Goal: Transaction & Acquisition: Purchase product/service

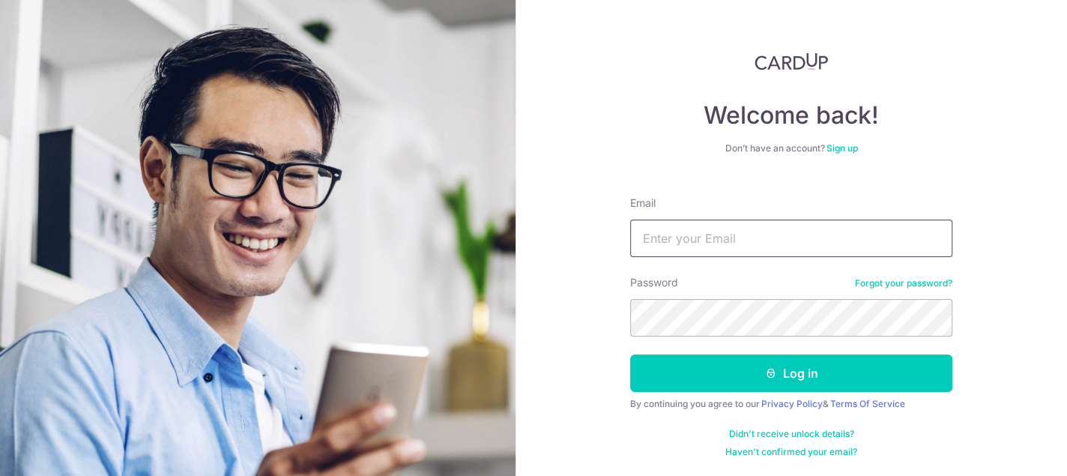
drag, startPoint x: 0, startPoint y: 0, endPoint x: 718, endPoint y: 234, distance: 755.7
click at [718, 234] on input "Email" at bounding box center [791, 238] width 322 height 37
type input "danny@danscorp.com.sg"
click at [630, 354] on button "Log in" at bounding box center [791, 372] width 322 height 37
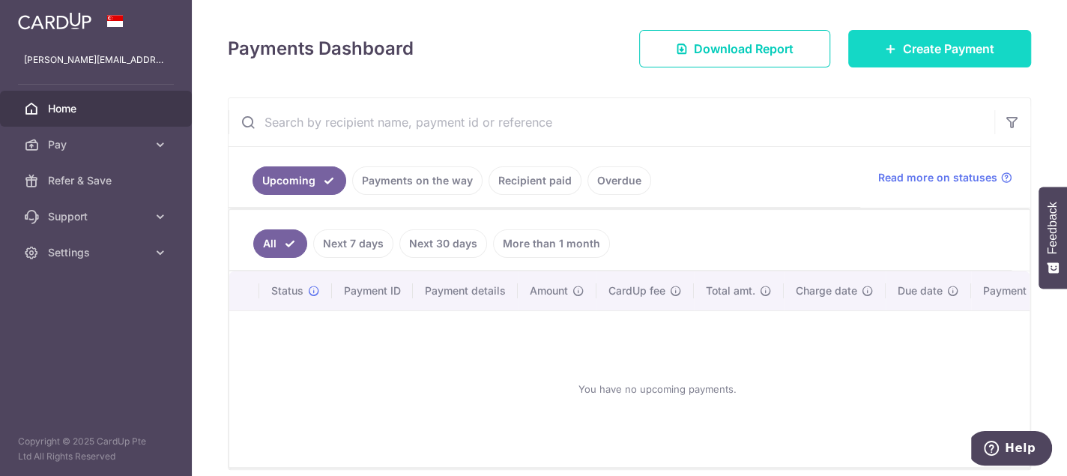
click at [927, 48] on span "Create Payment" at bounding box center [948, 49] width 91 height 18
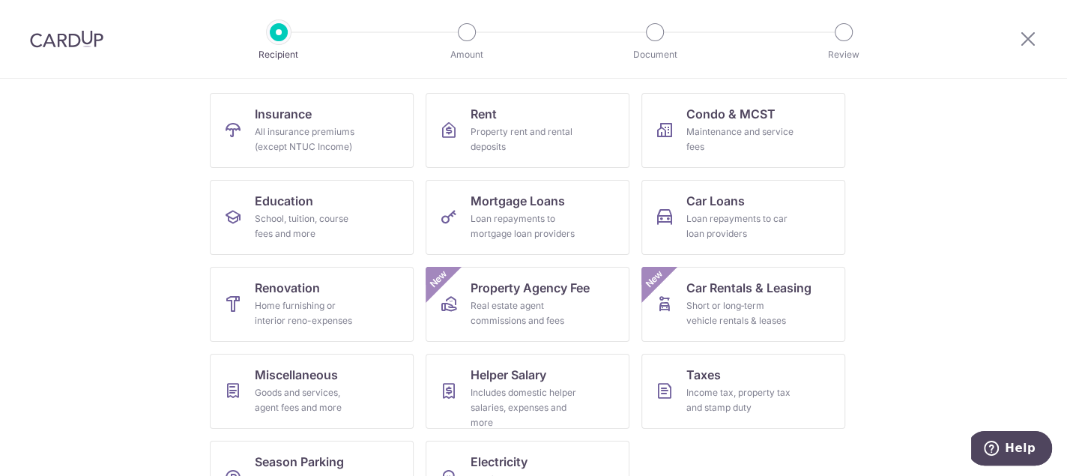
scroll to position [150, 0]
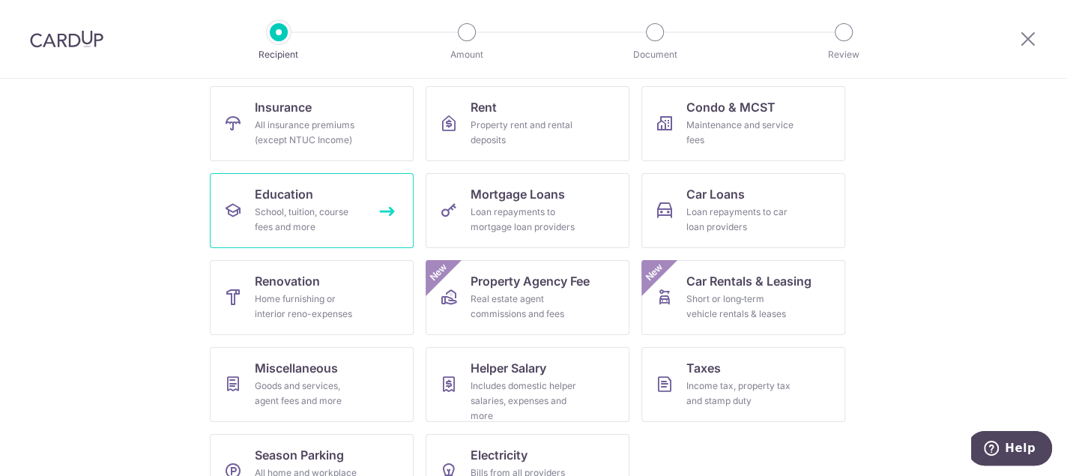
click at [282, 214] on div "School, tuition, course fees and more" at bounding box center [309, 220] width 108 height 30
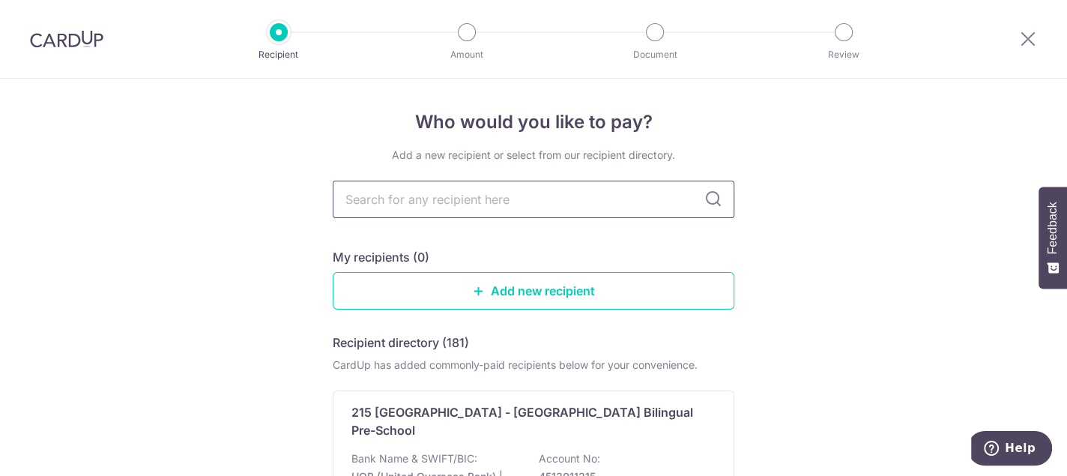
type input "z"
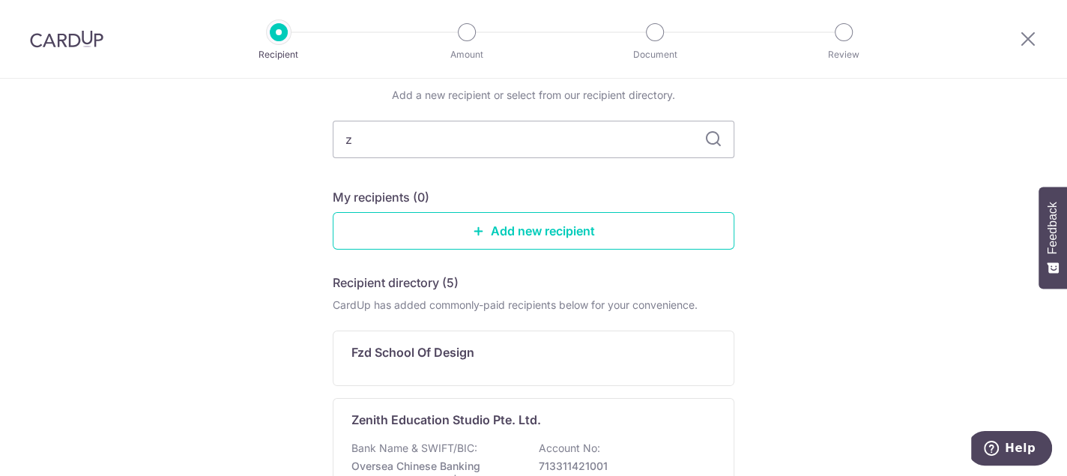
scroll to position [150, 0]
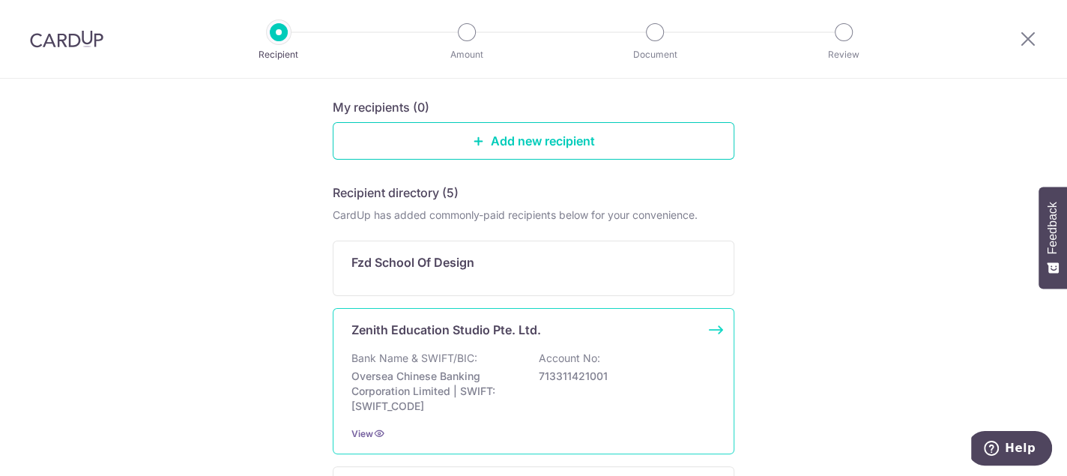
click at [473, 324] on p "Zenith Education Studio Pte. Ltd." at bounding box center [446, 330] width 190 height 18
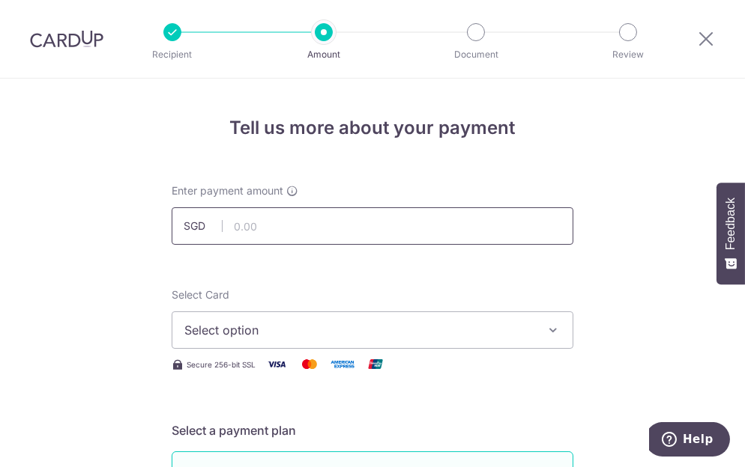
click at [317, 213] on input "text" at bounding box center [373, 226] width 402 height 37
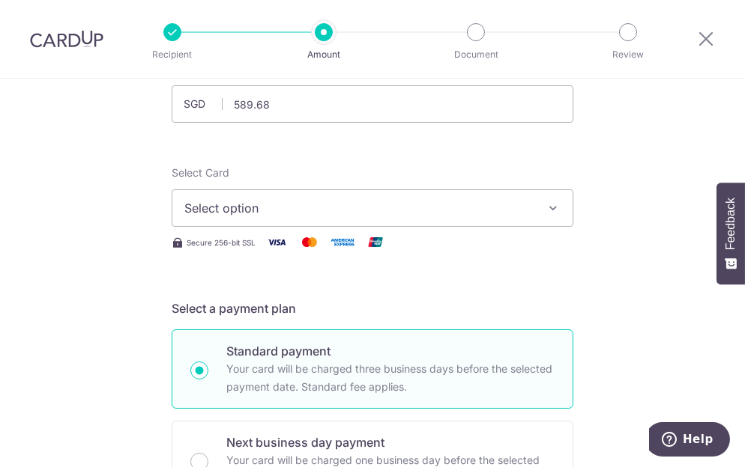
scroll to position [225, 0]
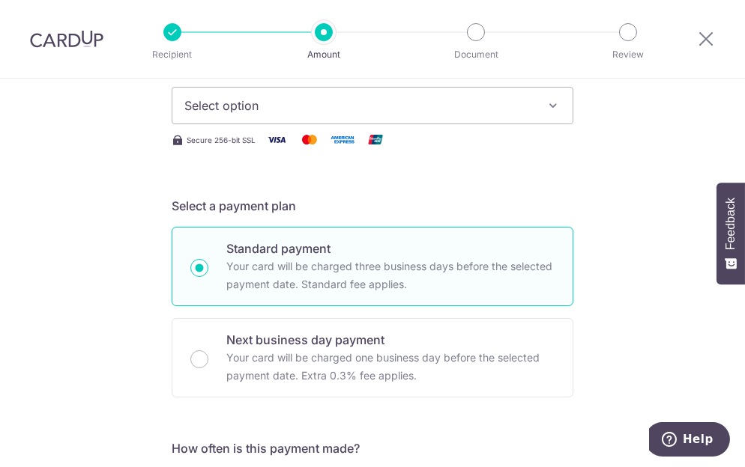
click at [393, 102] on span "Select option" at bounding box center [358, 106] width 349 height 18
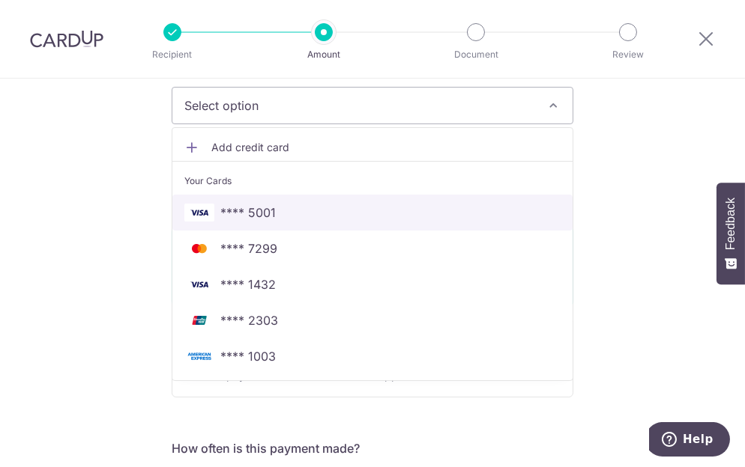
drag, startPoint x: 258, startPoint y: 203, endPoint x: 324, endPoint y: 243, distance: 76.3
click at [258, 204] on span "**** 5001" at bounding box center [247, 213] width 55 height 18
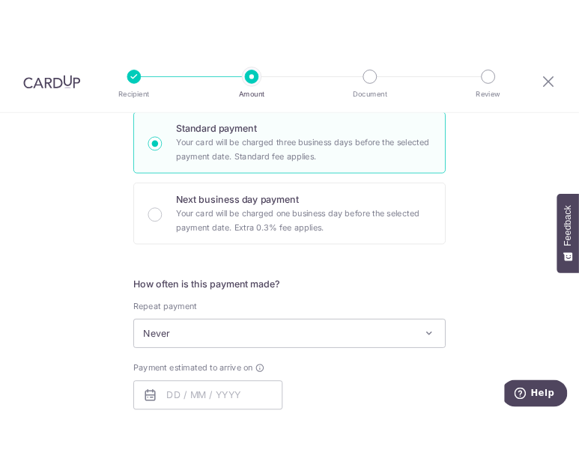
scroll to position [150, 0]
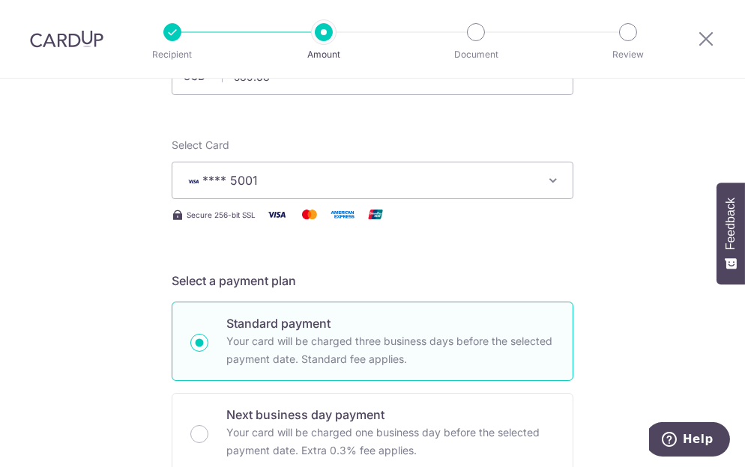
click at [382, 176] on span "**** 5001" at bounding box center [358, 181] width 349 height 18
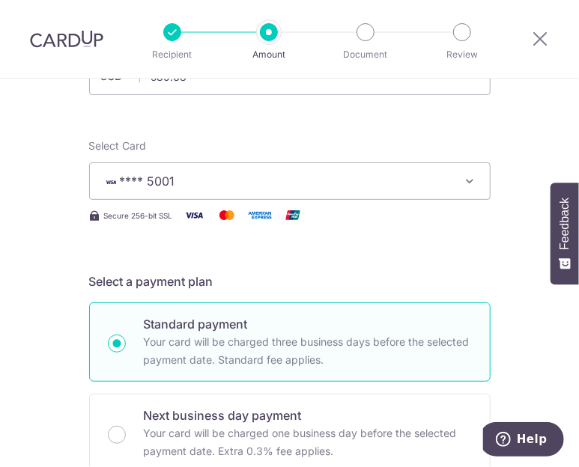
click at [246, 184] on span "**** 5001" at bounding box center [276, 181] width 349 height 18
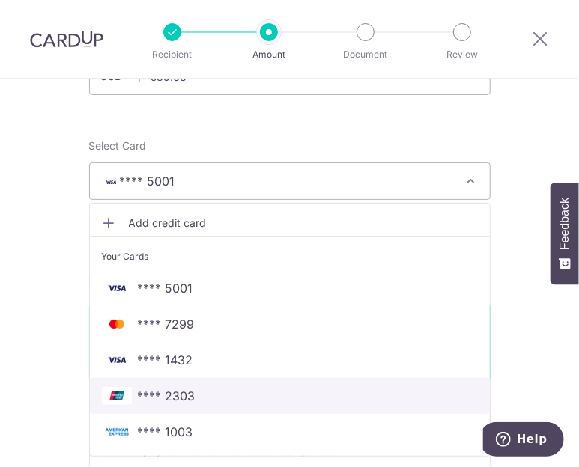
click at [199, 395] on span "**** 2303" at bounding box center [290, 396] width 376 height 18
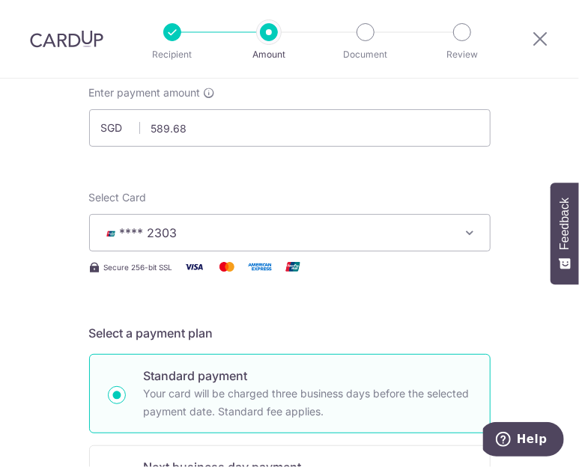
scroll to position [0, 0]
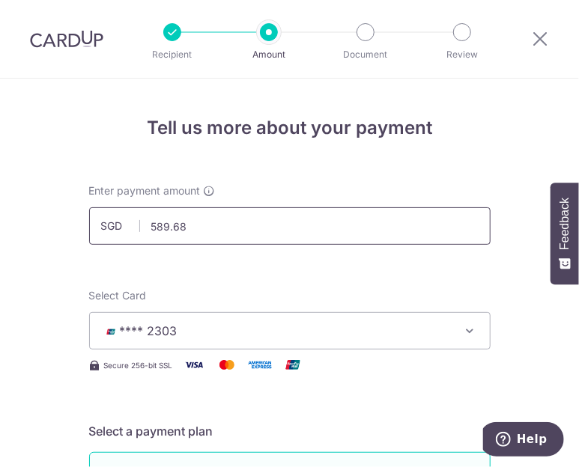
drag, startPoint x: 196, startPoint y: 225, endPoint x: 126, endPoint y: 233, distance: 70.8
click at [126, 233] on div "SGD 589.68 589.68" at bounding box center [290, 226] width 402 height 37
type input "570.42"
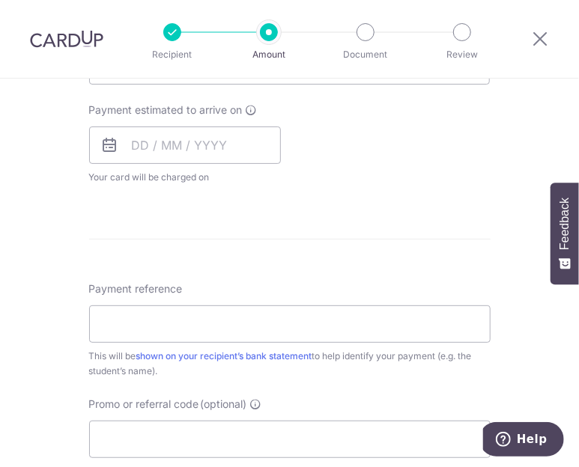
scroll to position [674, 0]
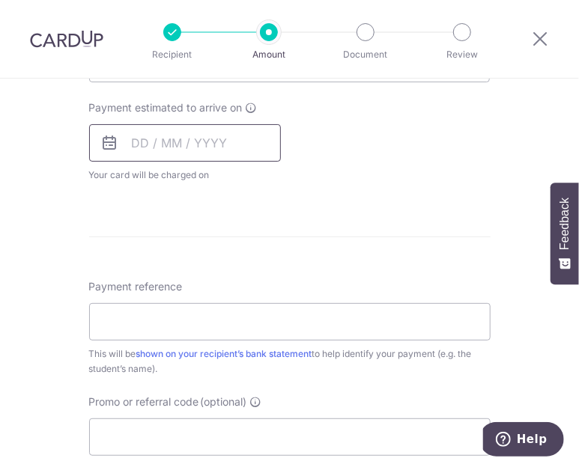
click at [173, 145] on input "text" at bounding box center [185, 142] width 192 height 37
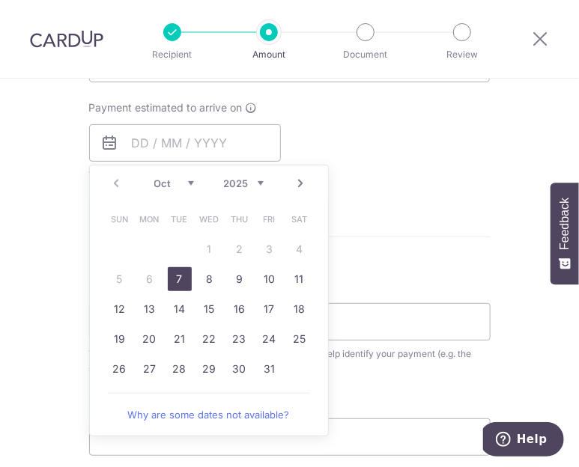
drag, startPoint x: 177, startPoint y: 277, endPoint x: 332, endPoint y: 269, distance: 155.3
click at [177, 277] on link "7" at bounding box center [180, 279] width 24 height 24
type input "07/10/2025"
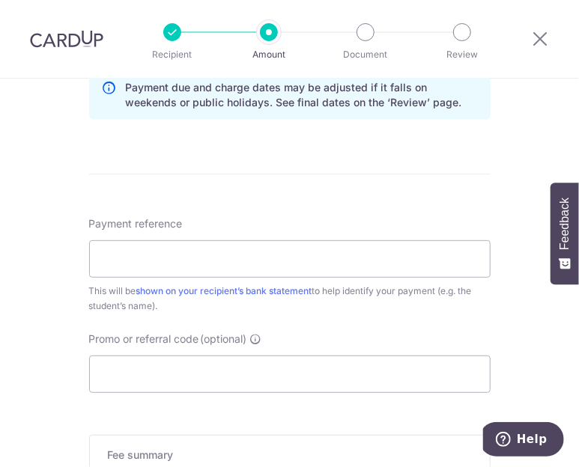
scroll to position [824, 0]
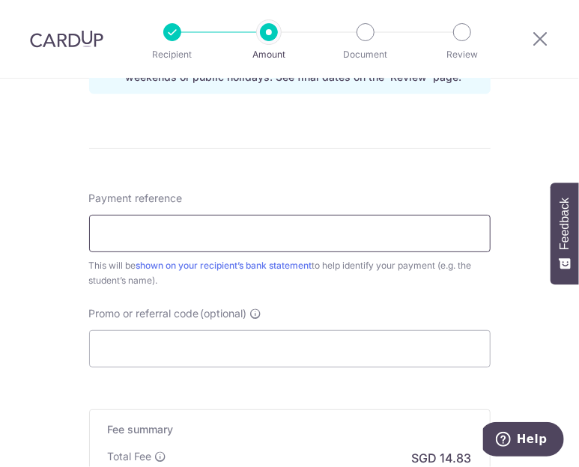
click at [226, 235] on input "Payment reference" at bounding box center [290, 233] width 402 height 37
type input "96167414 Xee Zun Yee"
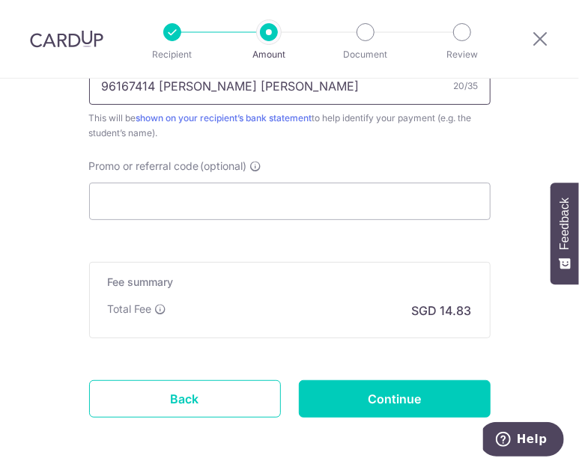
scroll to position [974, 0]
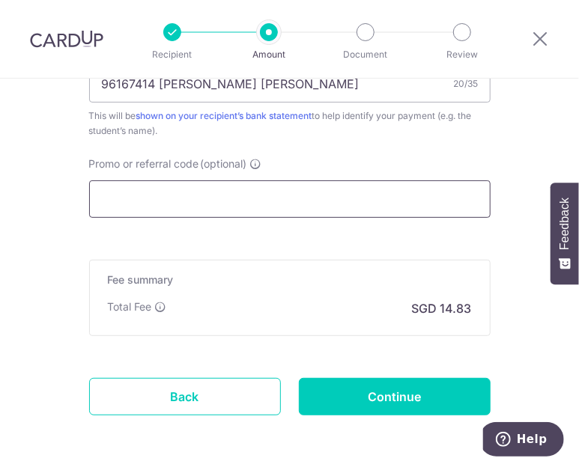
click at [185, 193] on input "Promo or referral code (optional)" at bounding box center [290, 199] width 402 height 37
paste input "ZENITH175"
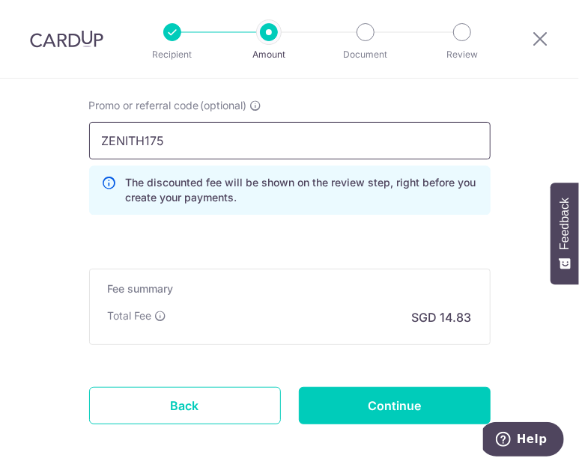
scroll to position [1099, 0]
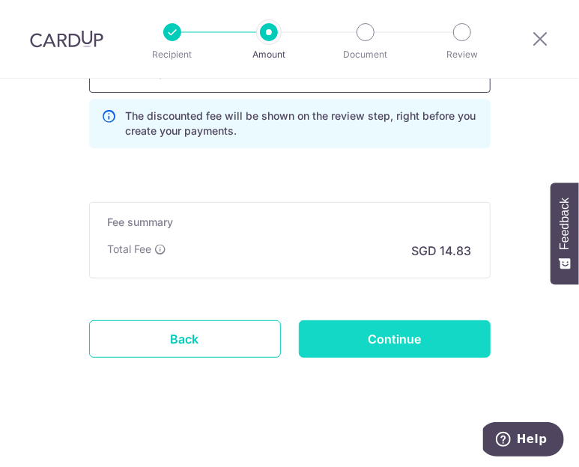
type input "ZENITH175"
click at [405, 335] on input "Continue" at bounding box center [395, 339] width 192 height 37
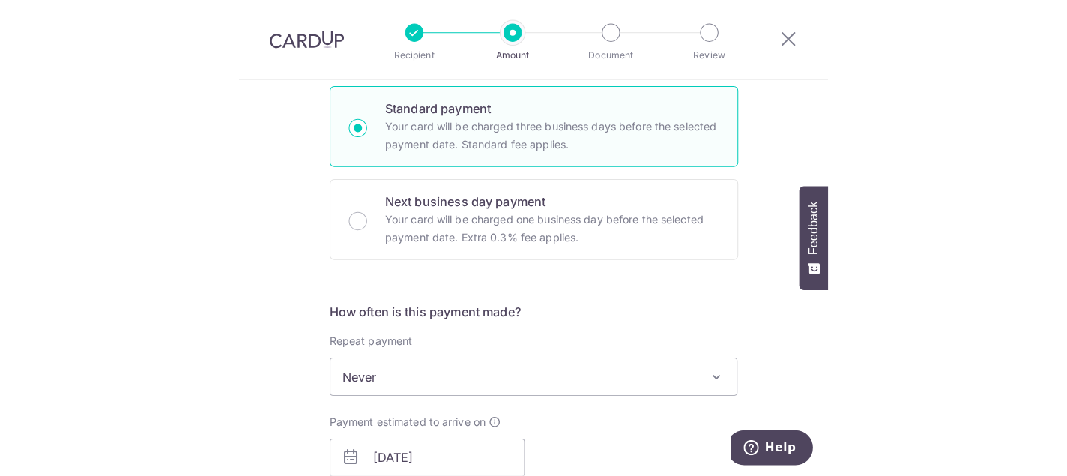
scroll to position [593, 0]
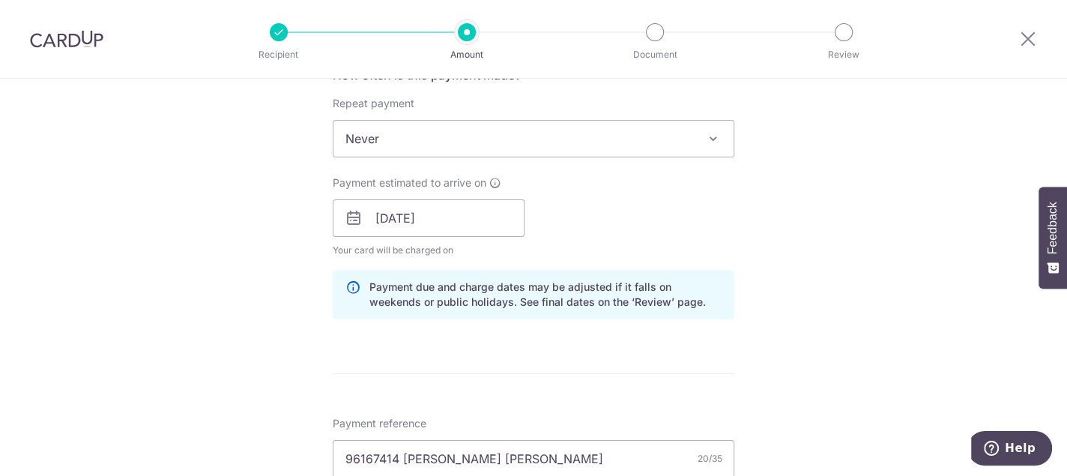
drag, startPoint x: 1038, startPoint y: 0, endPoint x: 505, endPoint y: 363, distance: 644.8
click at [505, 363] on form "Enter payment amount SGD 570.42 570.42 Select Card **** 2303 Add credit card Yo…" at bounding box center [534, 253] width 402 height 1336
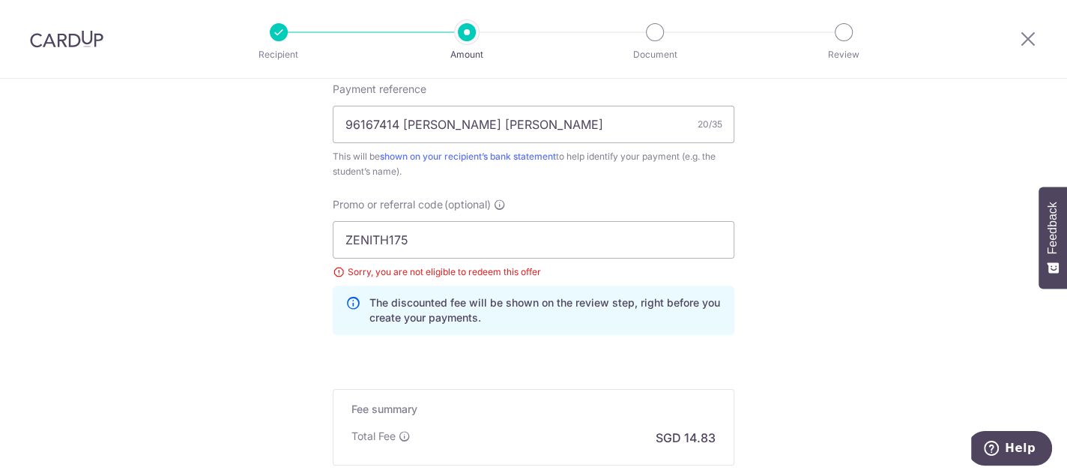
scroll to position [880, 0]
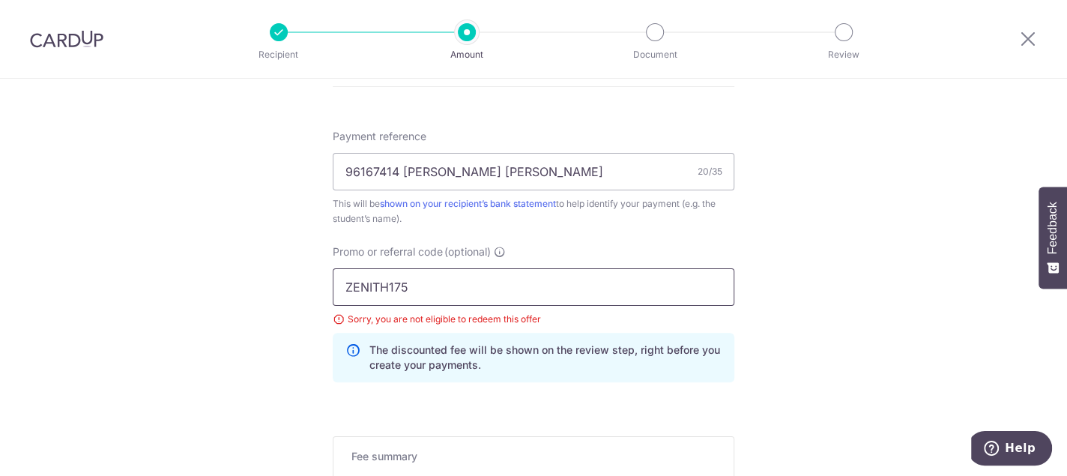
drag, startPoint x: 424, startPoint y: 282, endPoint x: 301, endPoint y: 283, distance: 122.9
type input "OFF225"
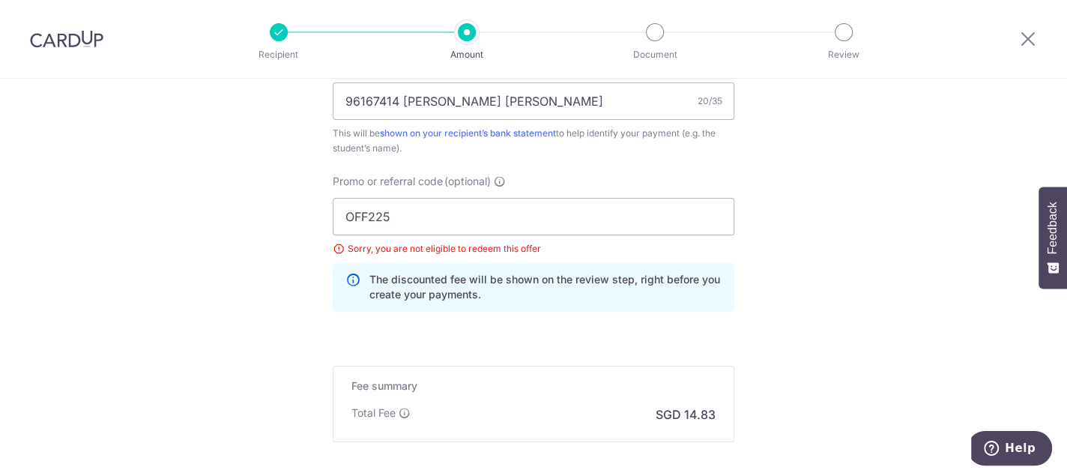
scroll to position [1029, 0]
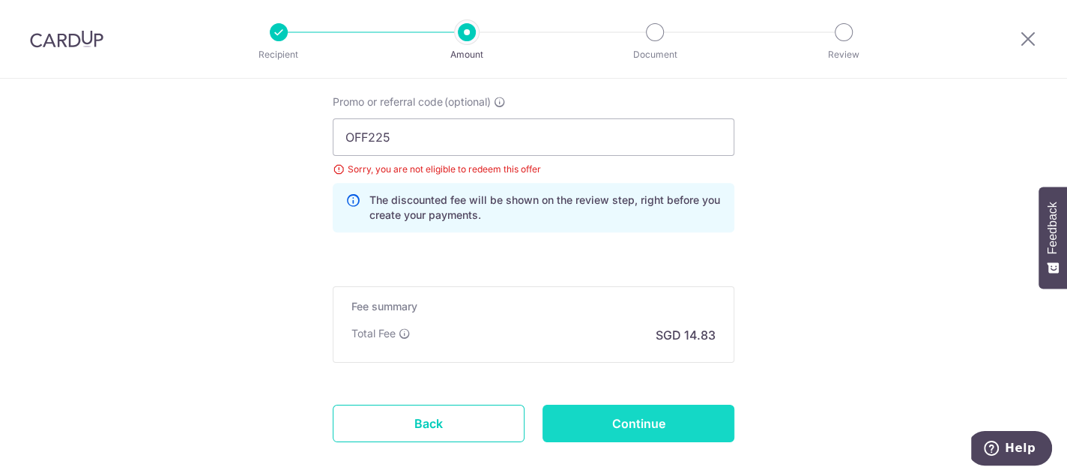
click at [578, 416] on input "Continue" at bounding box center [638, 423] width 192 height 37
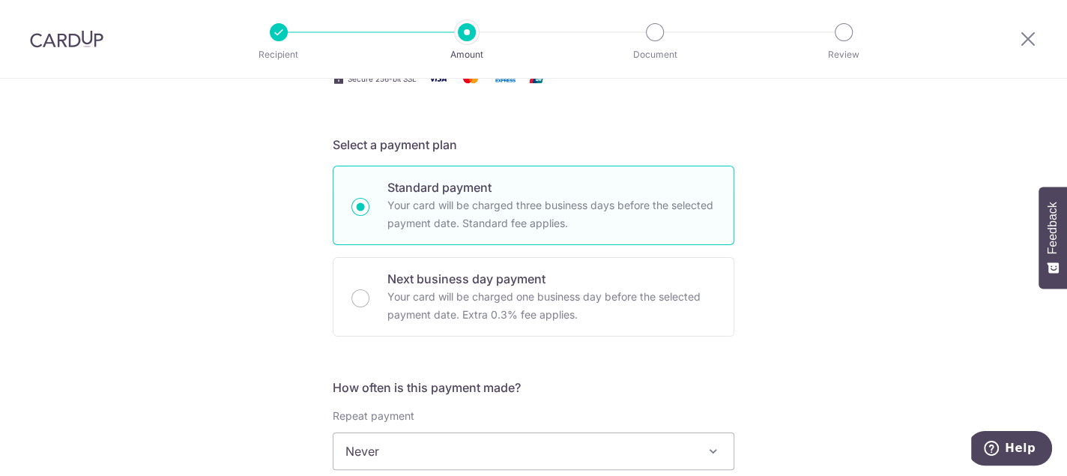
scroll to position [55, 0]
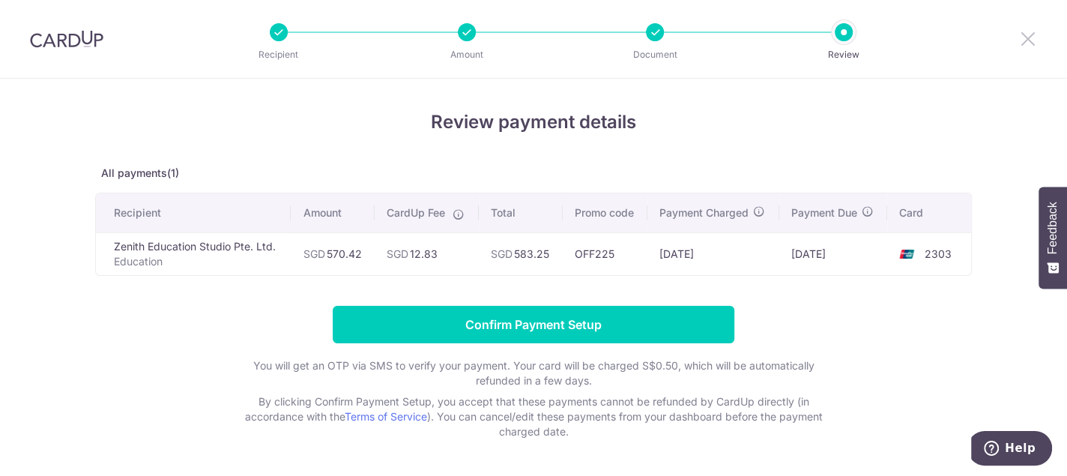
click at [1027, 40] on icon at bounding box center [1028, 38] width 18 height 19
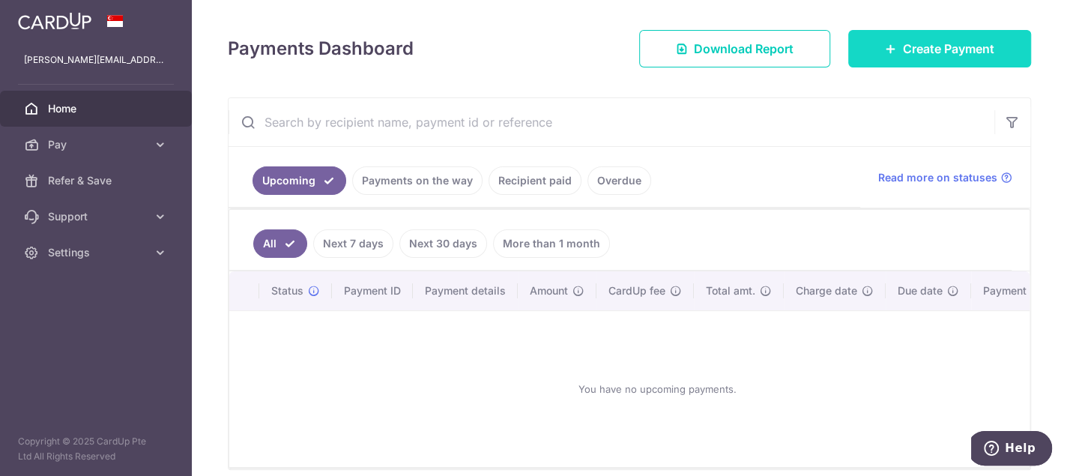
click at [919, 46] on span "Create Payment" at bounding box center [948, 49] width 91 height 18
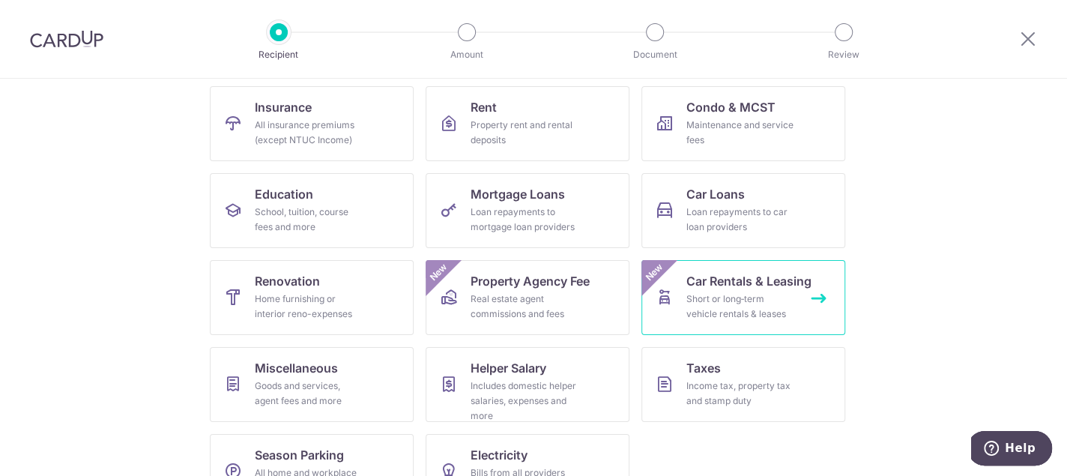
scroll to position [193, 0]
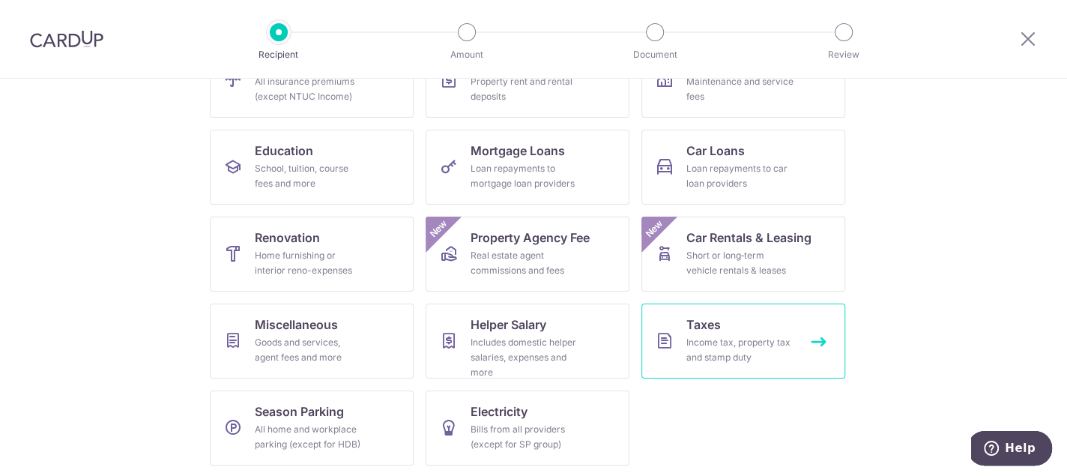
click at [724, 337] on div "Income tax, property tax and stamp duty" at bounding box center [740, 350] width 108 height 30
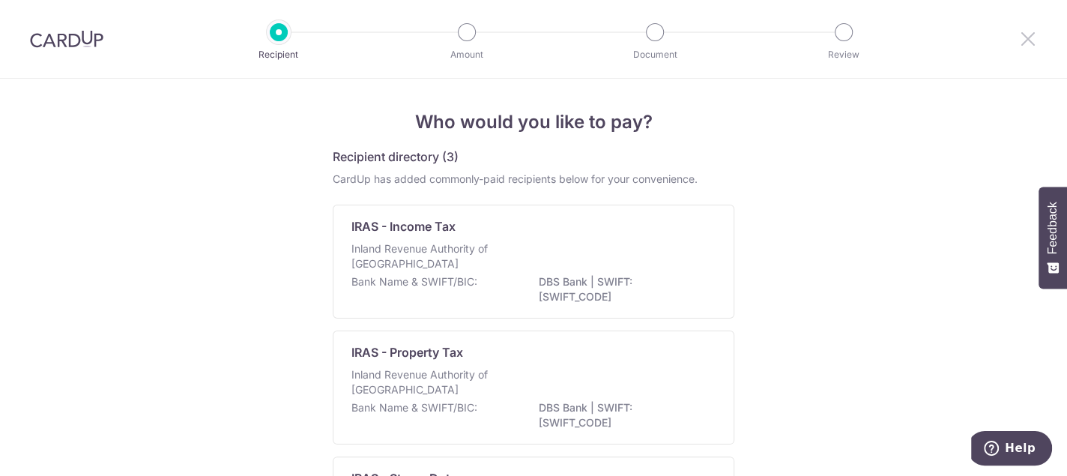
click at [1029, 36] on icon at bounding box center [1028, 38] width 18 height 19
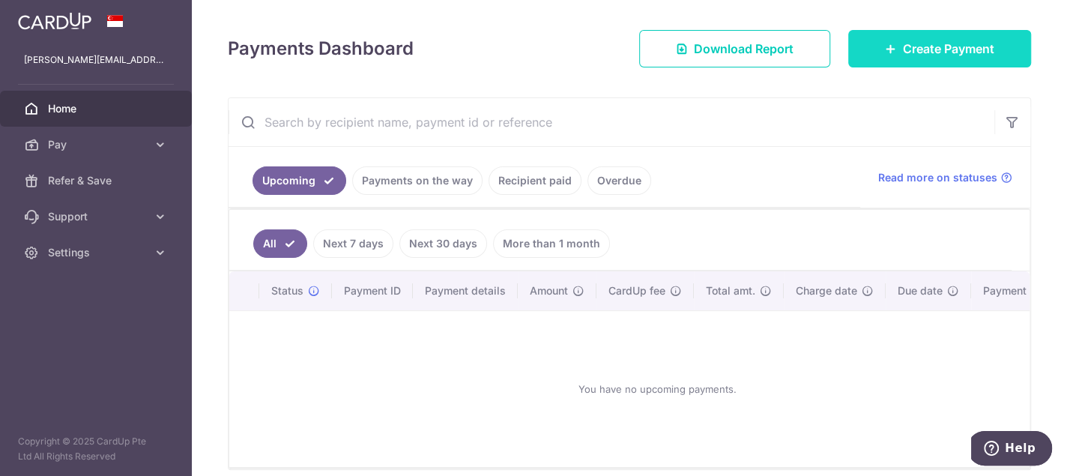
click at [944, 59] on link "Create Payment" at bounding box center [939, 48] width 183 height 37
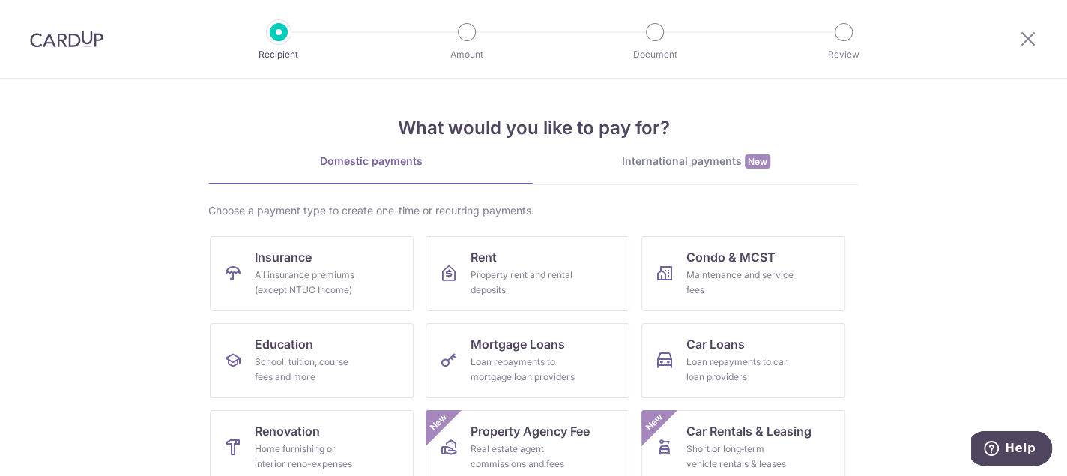
click at [665, 168] on div "International payments New" at bounding box center [695, 162] width 325 height 16
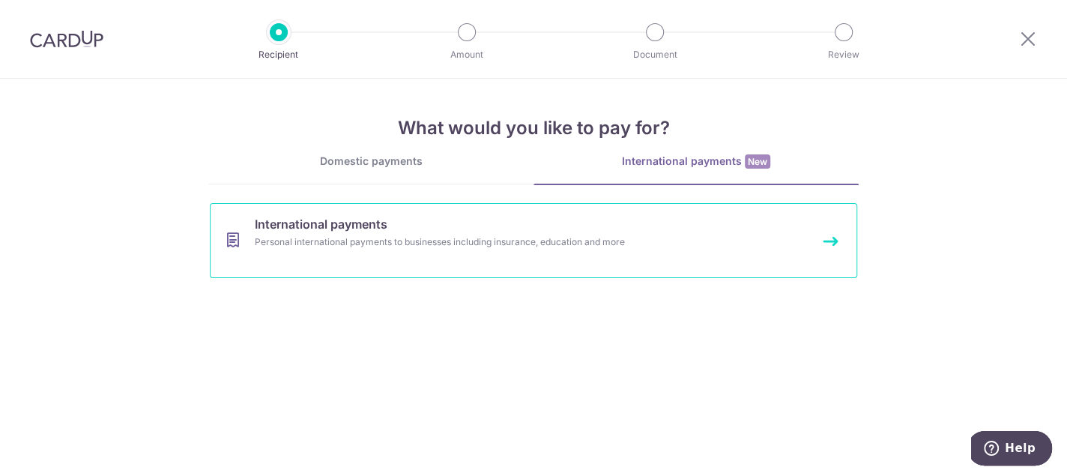
click at [488, 239] on div "Personal international payments to businesses including insurance, education an…" at bounding box center [514, 241] width 518 height 15
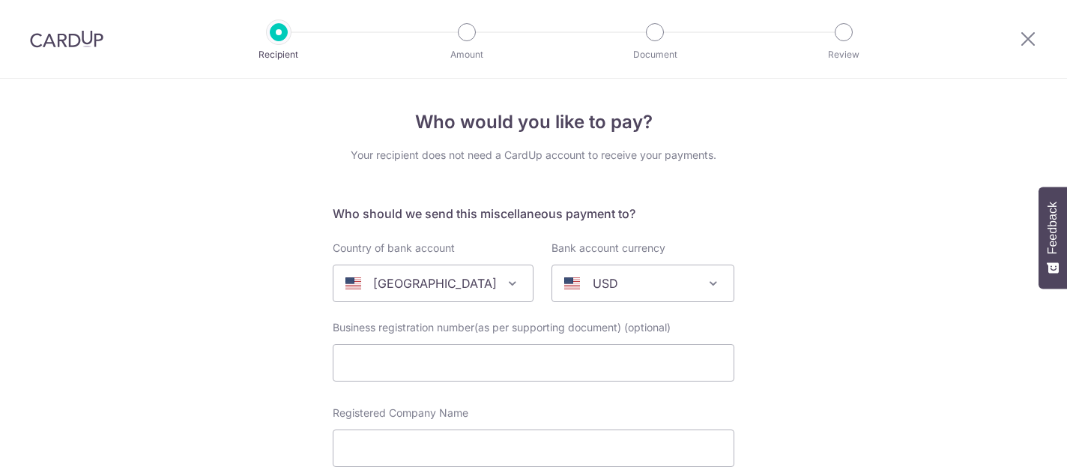
select select
